Goal: Complete application form: Complete application form

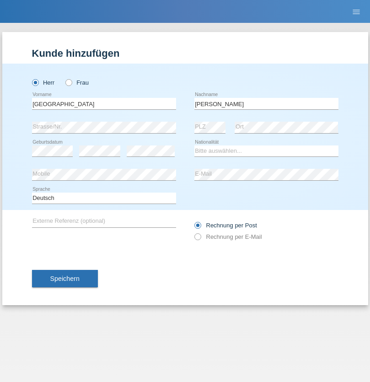
type input "Bobic"
select select "HR"
select select "C"
select select "15"
select select "04"
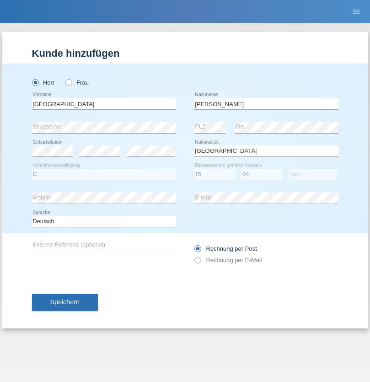
select select "2015"
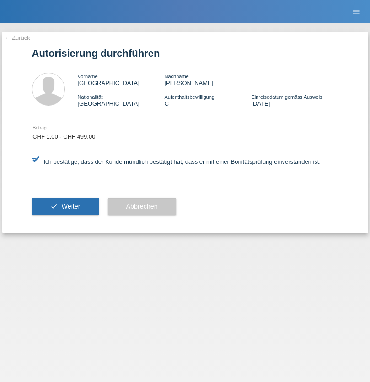
select select "1"
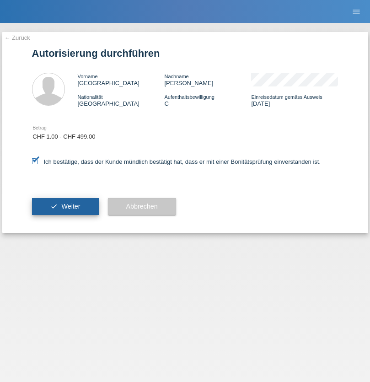
click at [65, 206] on span "Weiter" at bounding box center [70, 205] width 19 height 7
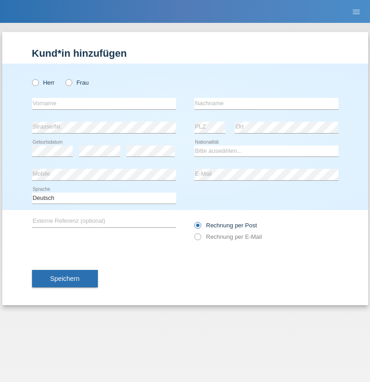
radio input "true"
click at [104, 103] on input "text" at bounding box center [104, 103] width 144 height 11
type input "[GEOGRAPHIC_DATA]"
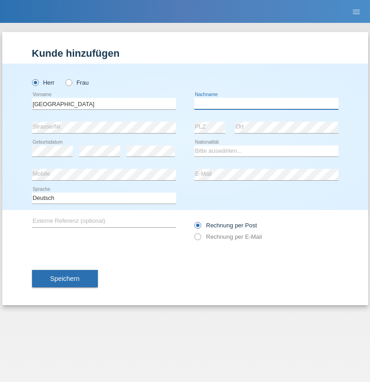
click at [266, 103] on input "text" at bounding box center [266, 103] width 144 height 11
type input "Bobic"
select select "HR"
select select "C"
select select "01"
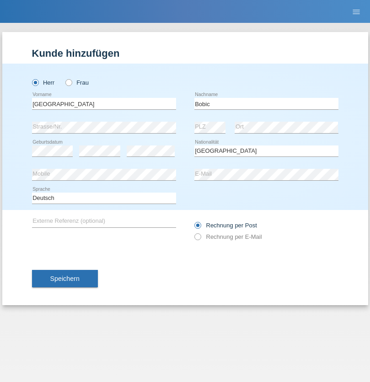
select select "01"
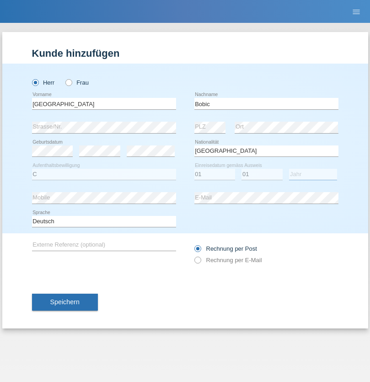
select select "2021"
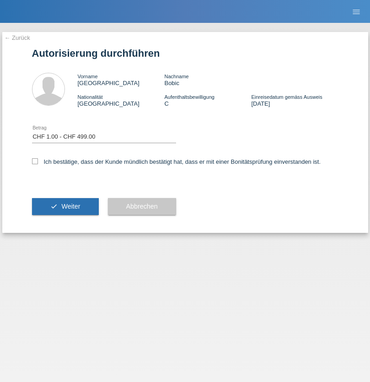
select select "1"
checkbox input "true"
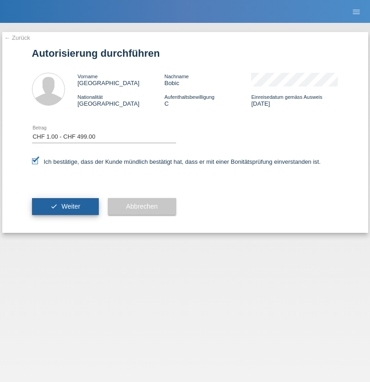
click at [65, 206] on span "Weiter" at bounding box center [70, 205] width 19 height 7
